Goal: Register for event/course

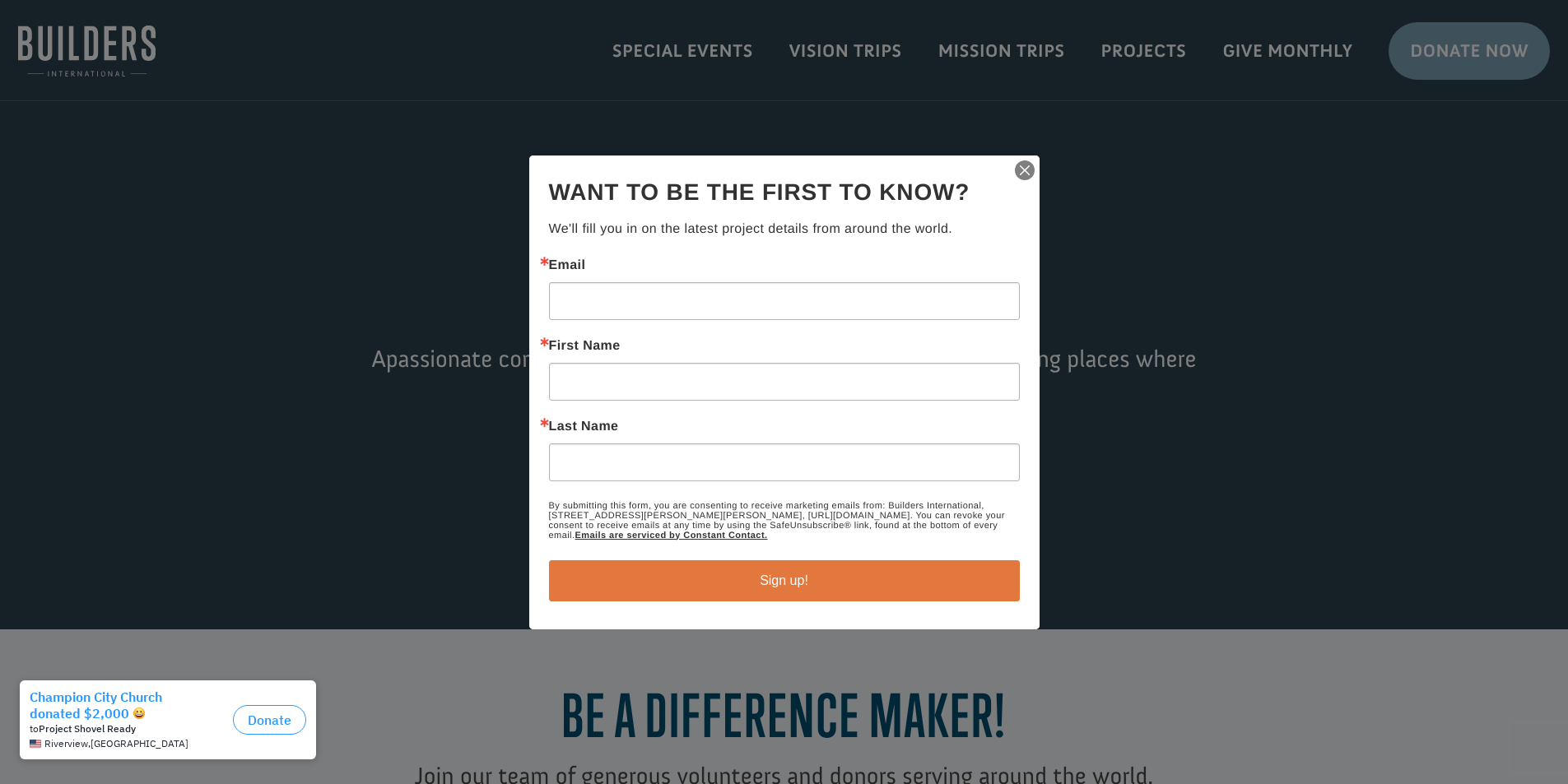
click at [1031, 167] on img "button" at bounding box center [1024, 170] width 23 height 23
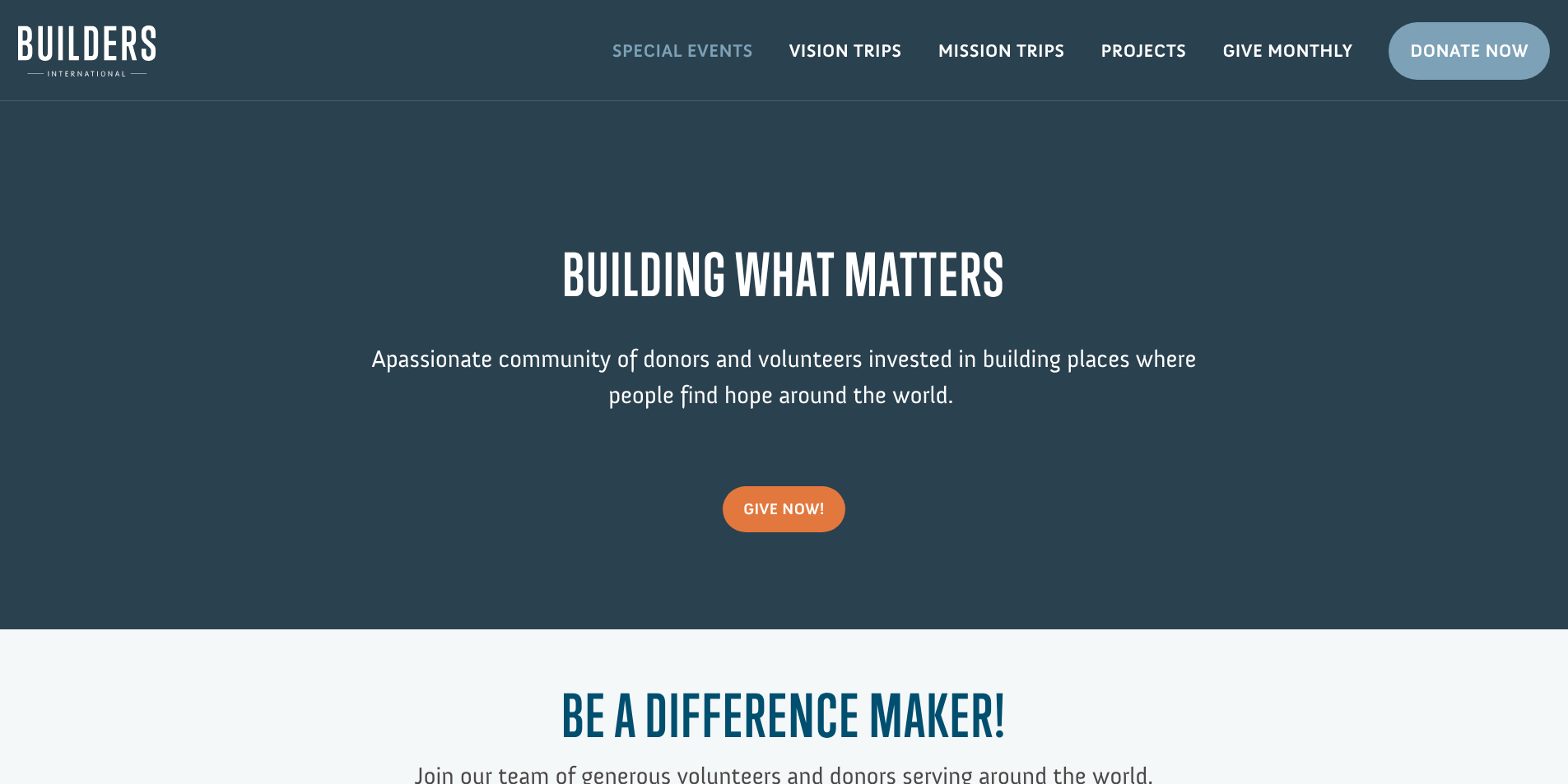
click at [692, 50] on link "Special Events" at bounding box center [683, 52] width 177 height 48
click at [1143, 41] on link "Projects" at bounding box center [1144, 52] width 122 height 48
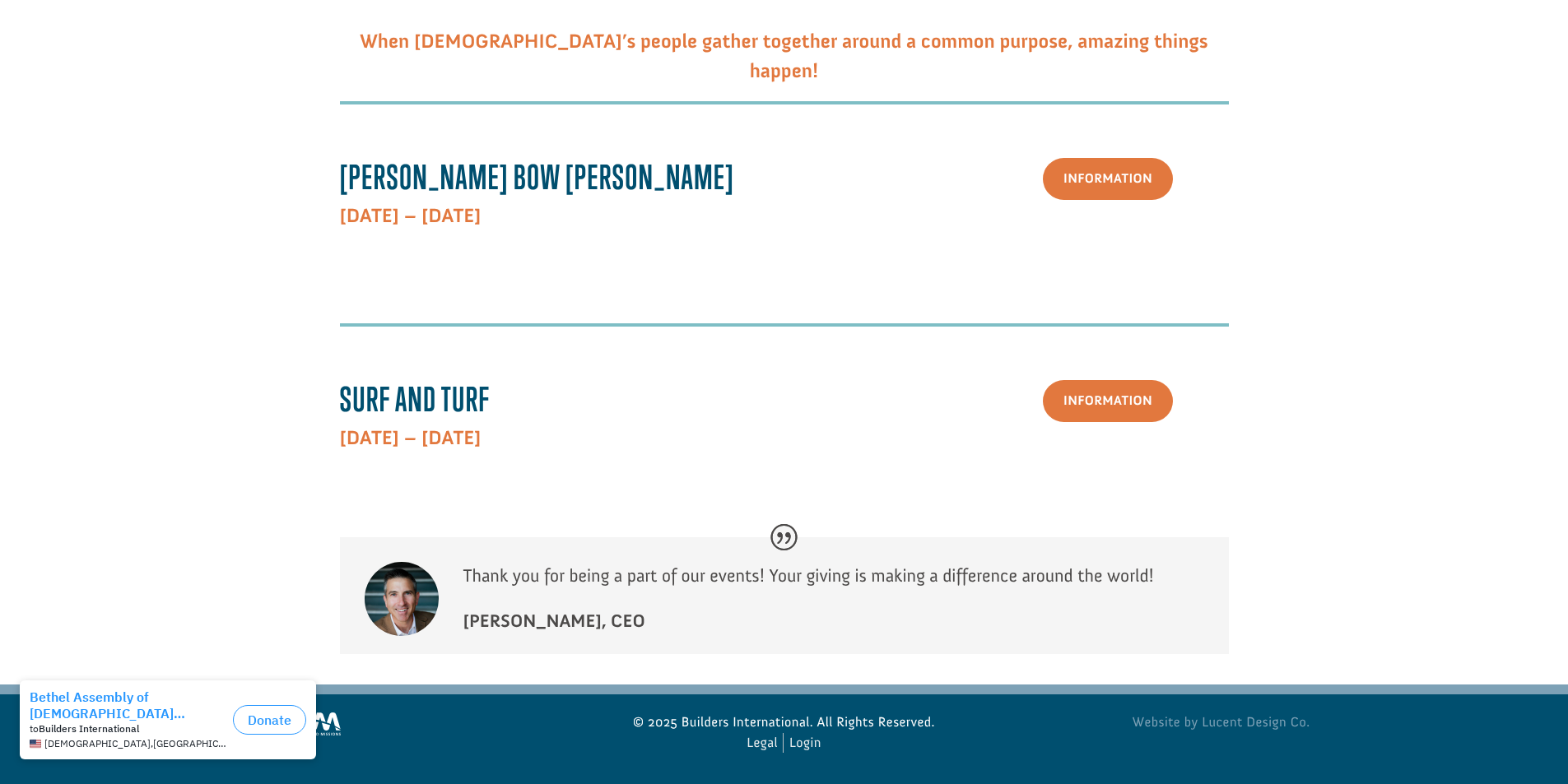
scroll to position [430, 0]
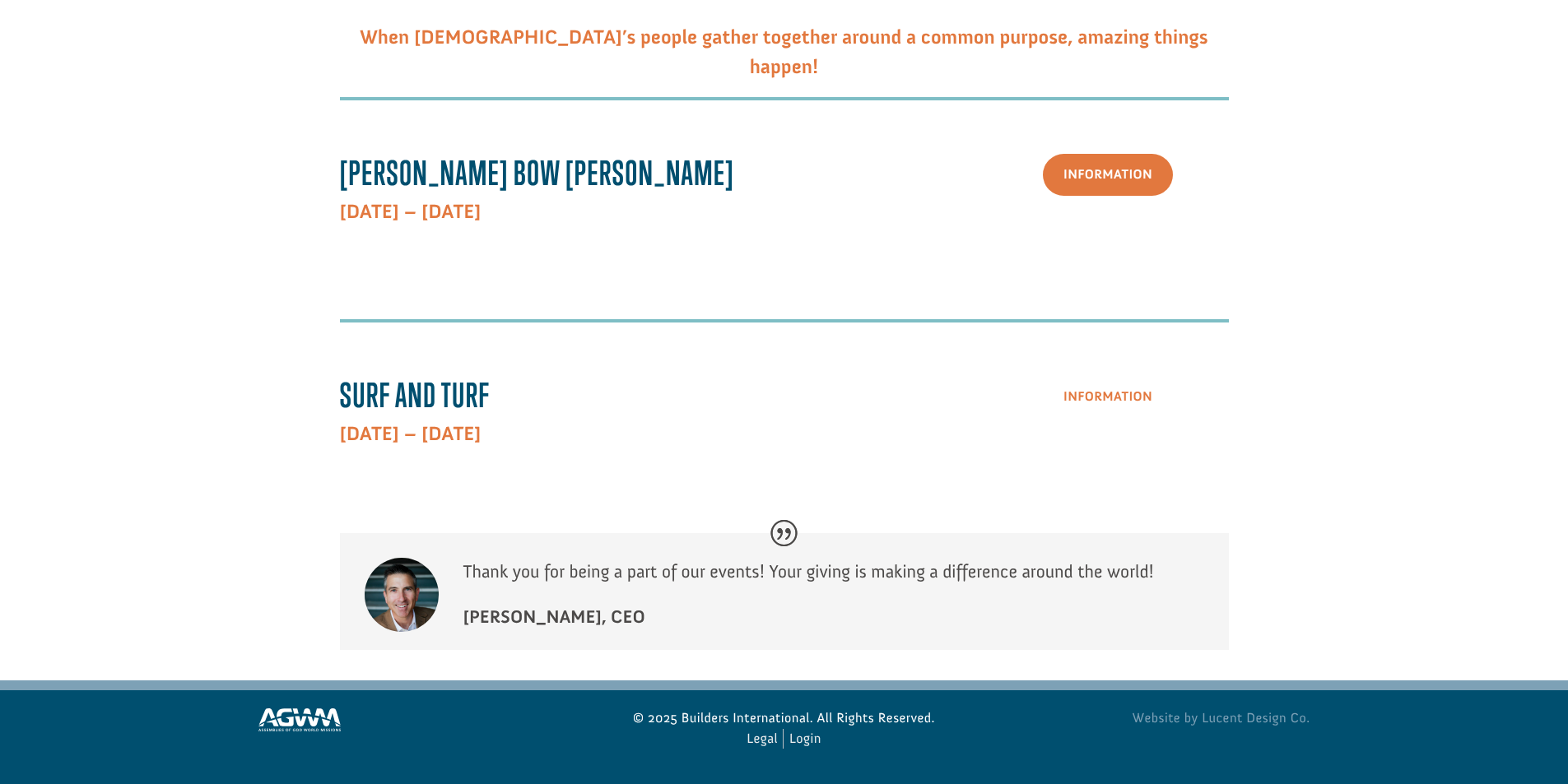
click at [1107, 404] on link "Information" at bounding box center [1107, 397] width 130 height 42
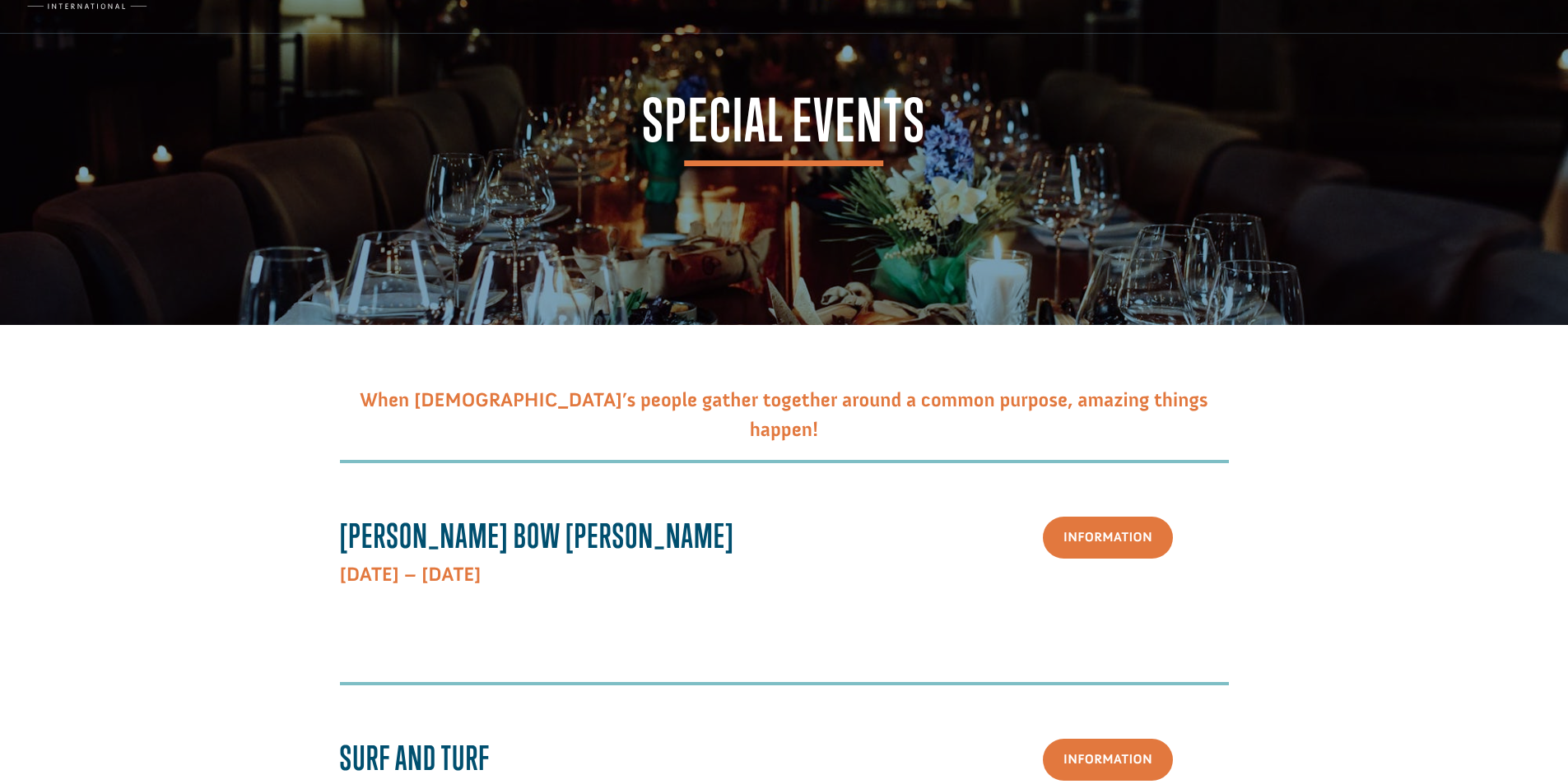
scroll to position [0, 0]
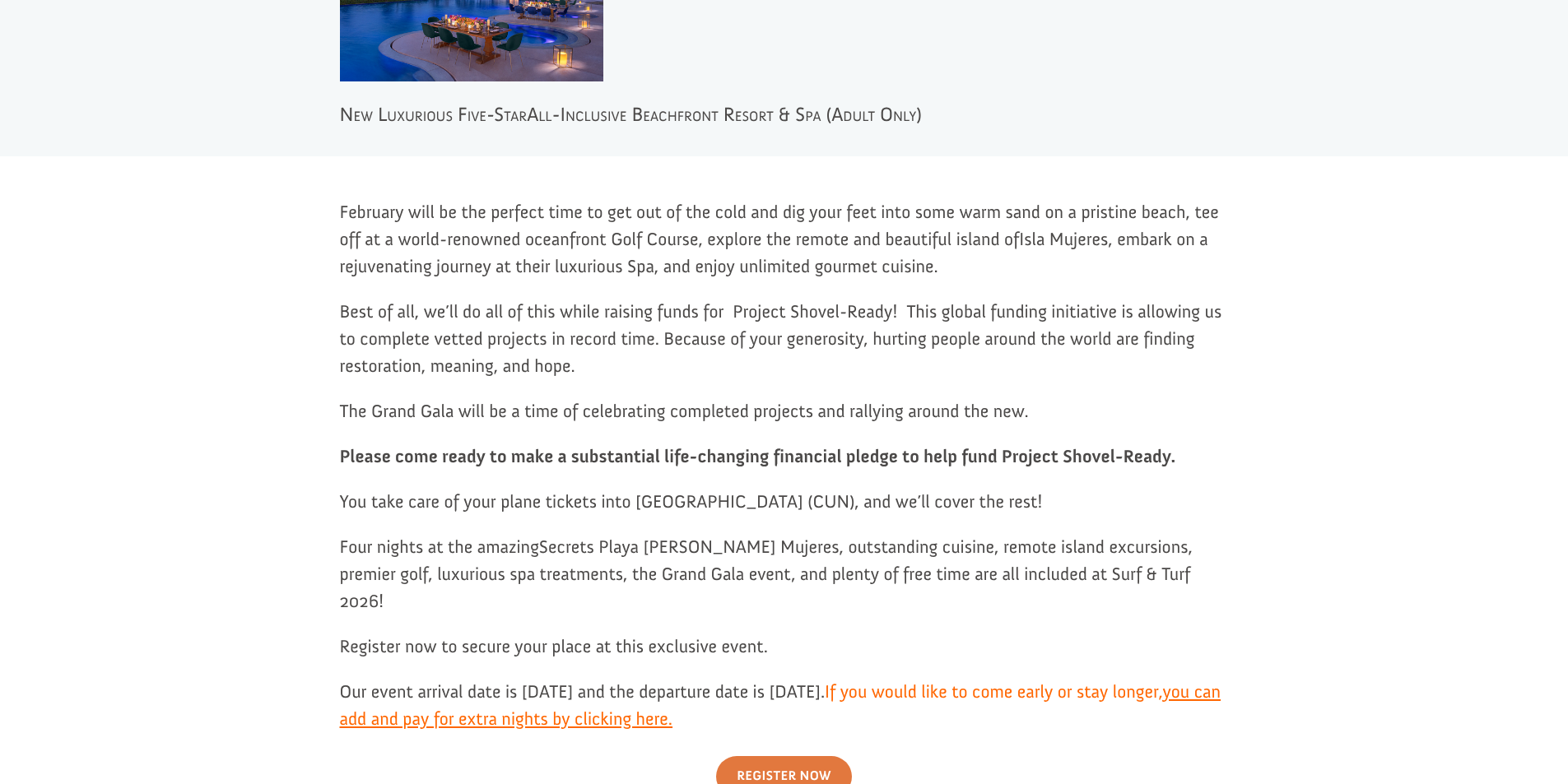
scroll to position [1325, 0]
